Goal: Information Seeking & Learning: Learn about a topic

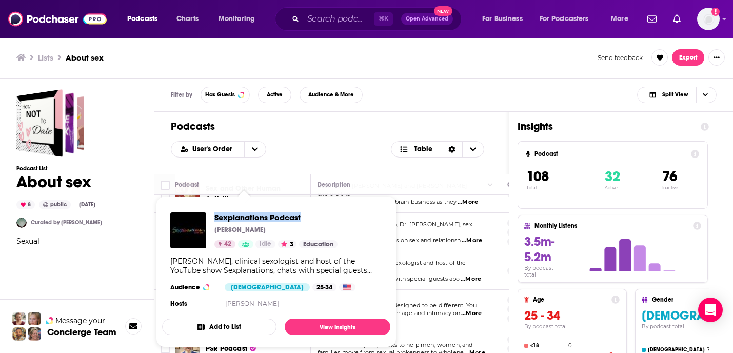
drag, startPoint x: 266, startPoint y: 220, endPoint x: 233, endPoint y: 193, distance: 42.2
click at [233, 193] on span "Sexplanations Podcast Dr. Lindsey Doe 42 Idle 3 Education Dr. Lindsey Doe, clin…" at bounding box center [276, 272] width 241 height 164
click at [247, 215] on span "Sexplanations Podcast" at bounding box center [275, 217] width 123 height 10
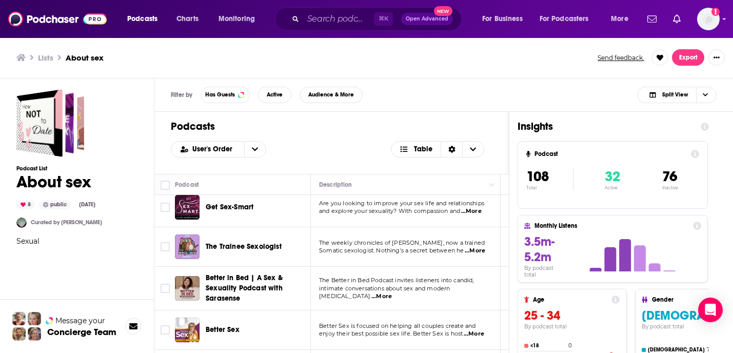
scroll to position [2165, 0]
click at [363, 129] on h1 "Podcasts" at bounding box center [332, 126] width 322 height 13
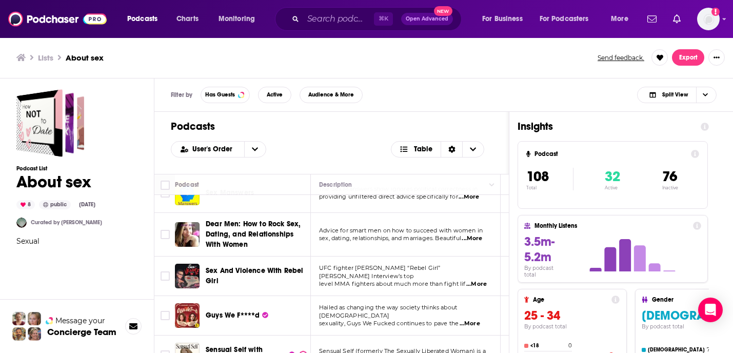
scroll to position [2880, 0]
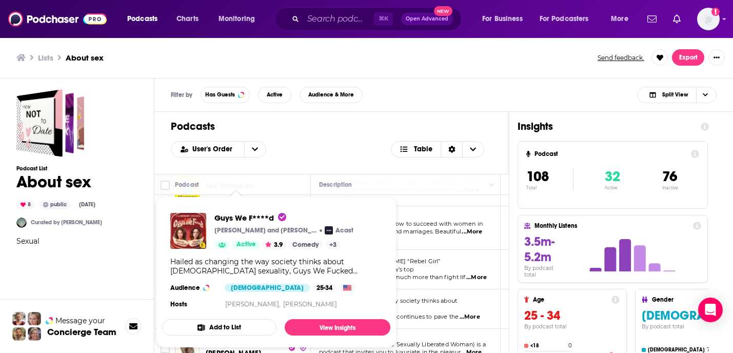
click at [390, 119] on div "Podcasts User's Order Table" at bounding box center [331, 143] width 354 height 62
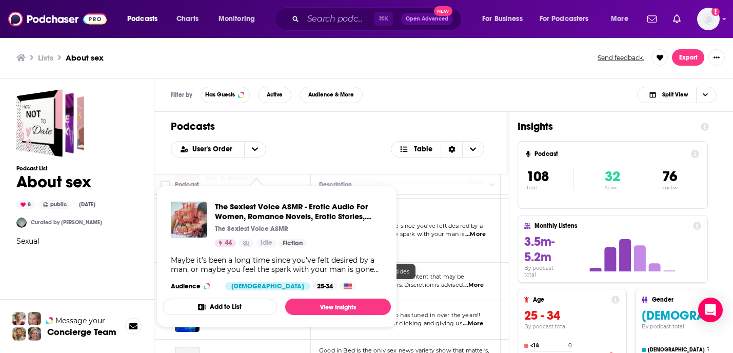
scroll to position [4019, 0]
